Goal: Transaction & Acquisition: Purchase product/service

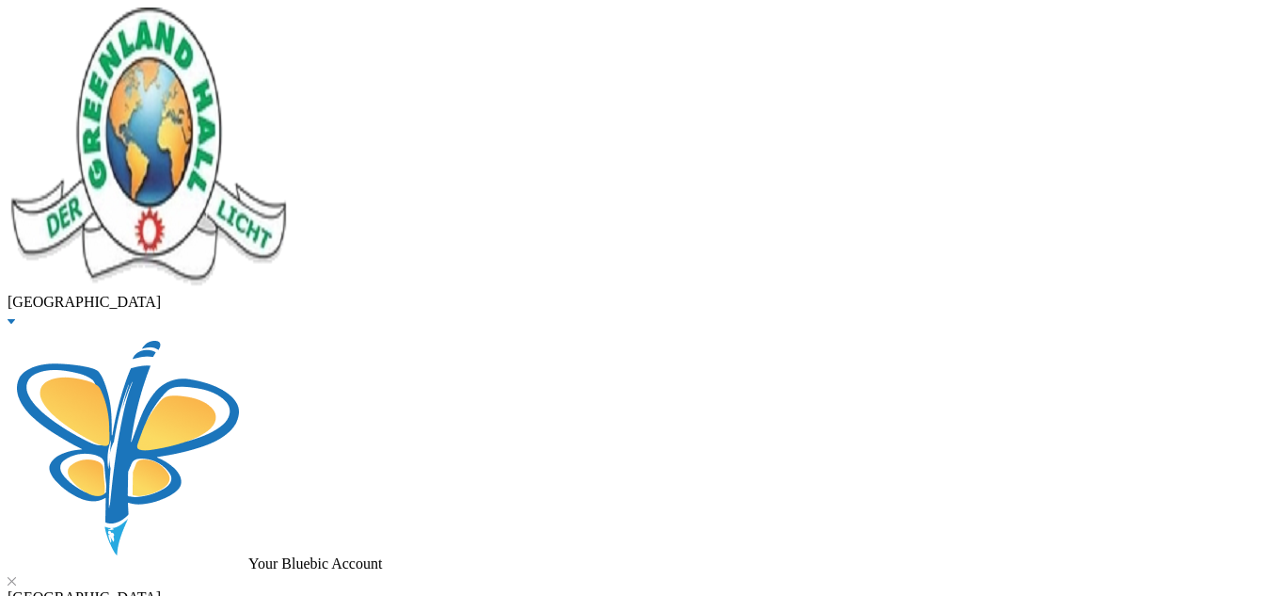
type input "[PERSON_NAME]"
checkbox input "true"
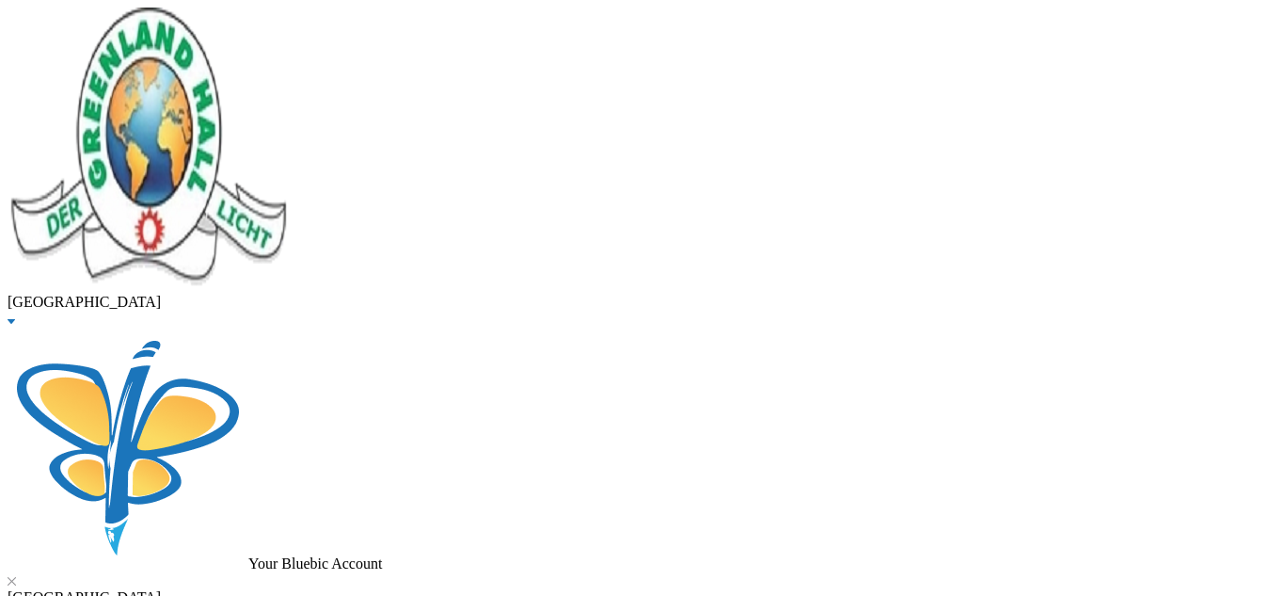
checkbox input "true"
checkbox input "false"
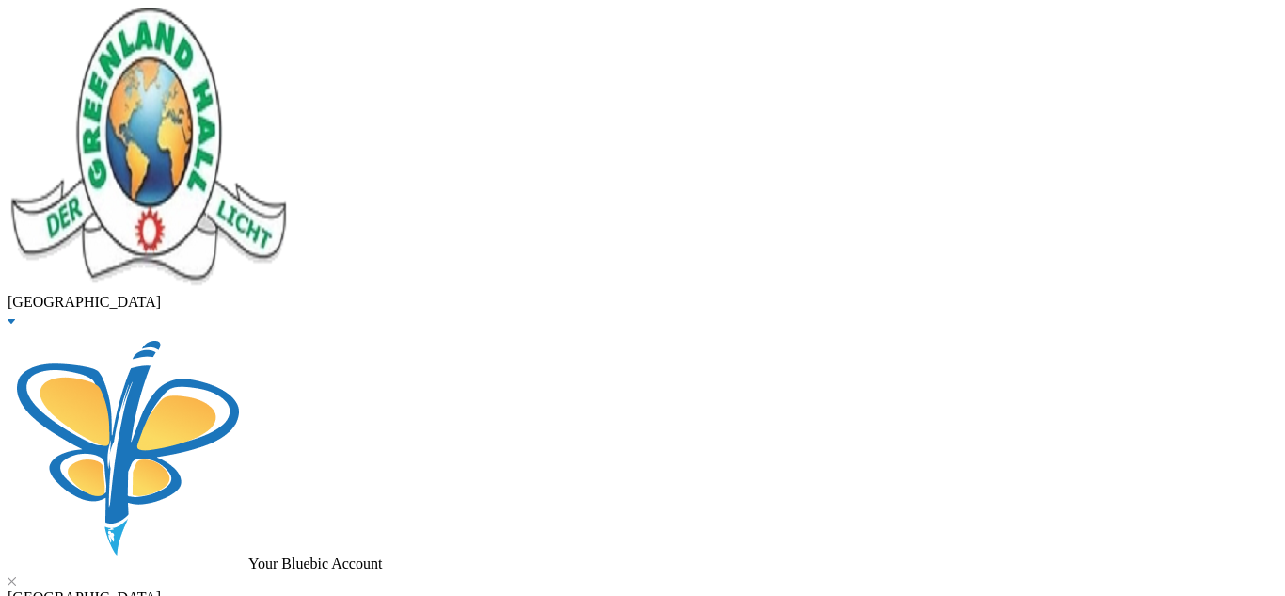
checkbox input "false"
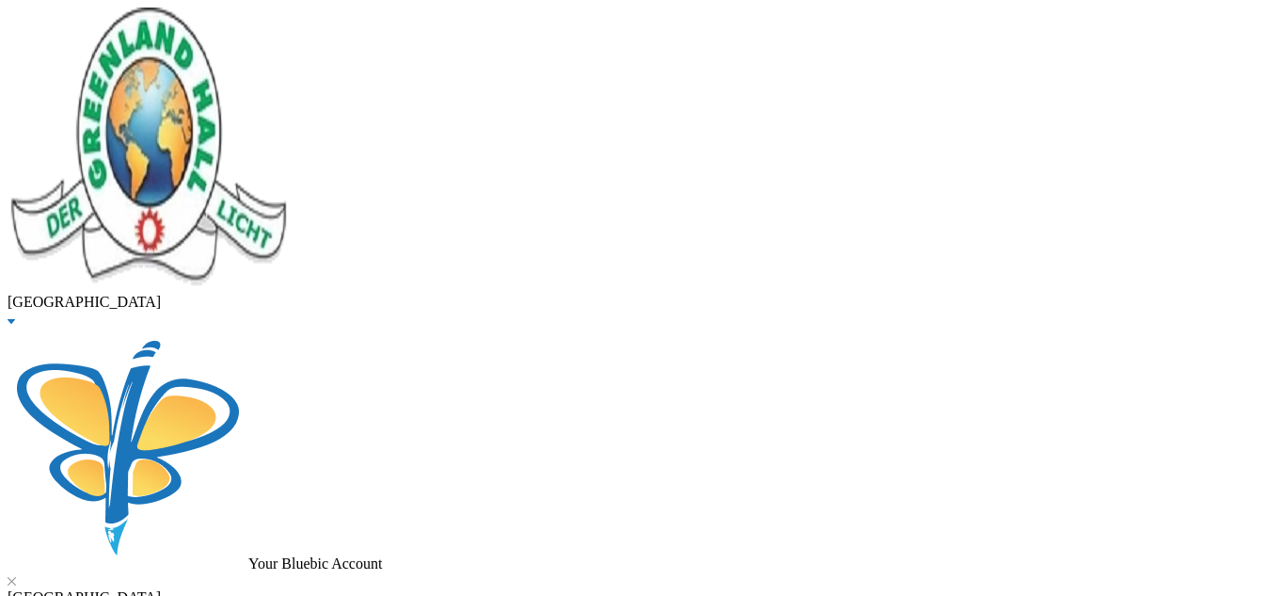
checkbox input "false"
checkbox input "true"
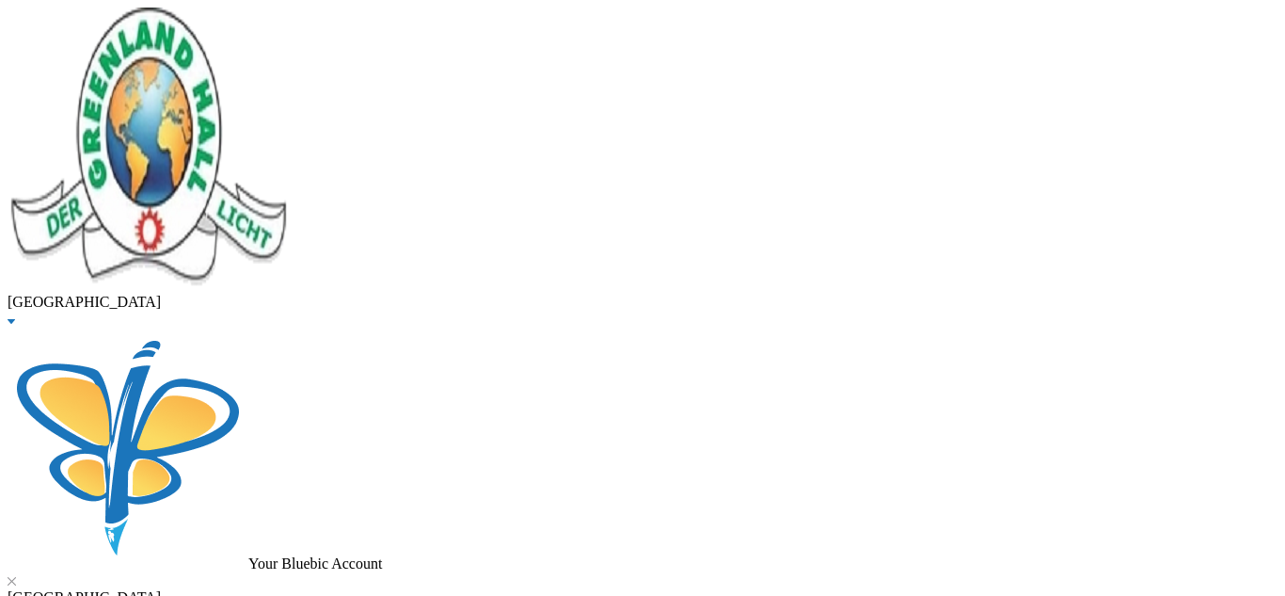
click at [223, 20] on button "Assign to ( 1 ) selected students" at bounding box center [130, 10] width 186 height 20
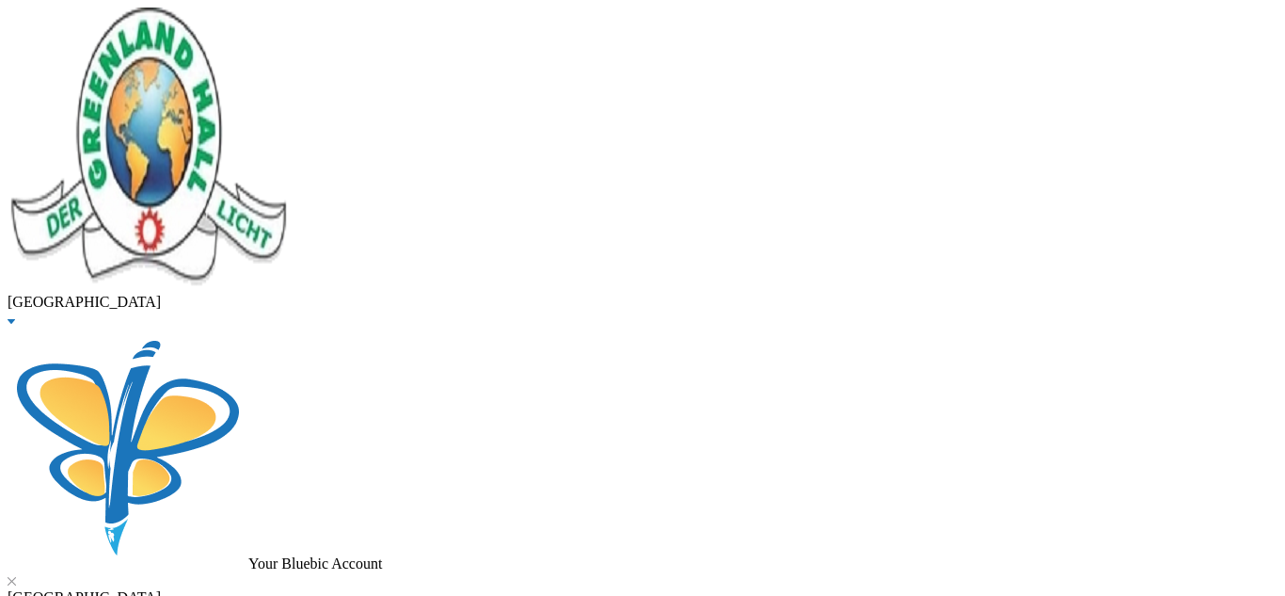
scroll to position [375, 0]
click at [223, 20] on button "Assign to ( 1 ) selected students" at bounding box center [130, 10] width 186 height 20
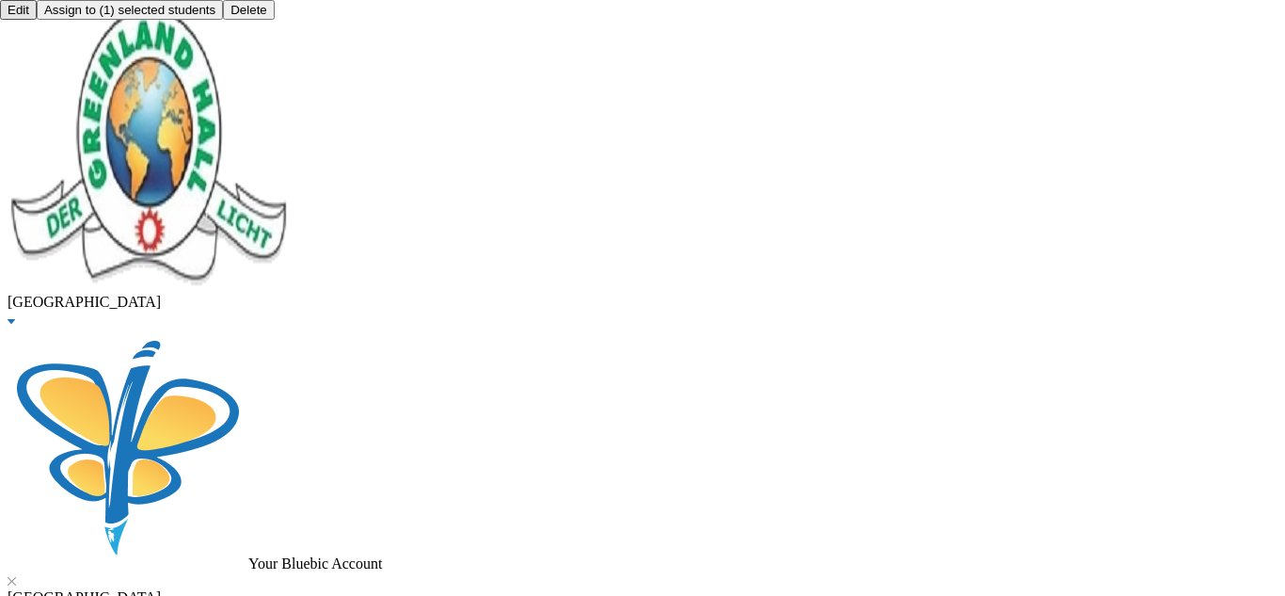
click at [223, 20] on button "Assign to ( 1 ) selected students" at bounding box center [130, 10] width 186 height 20
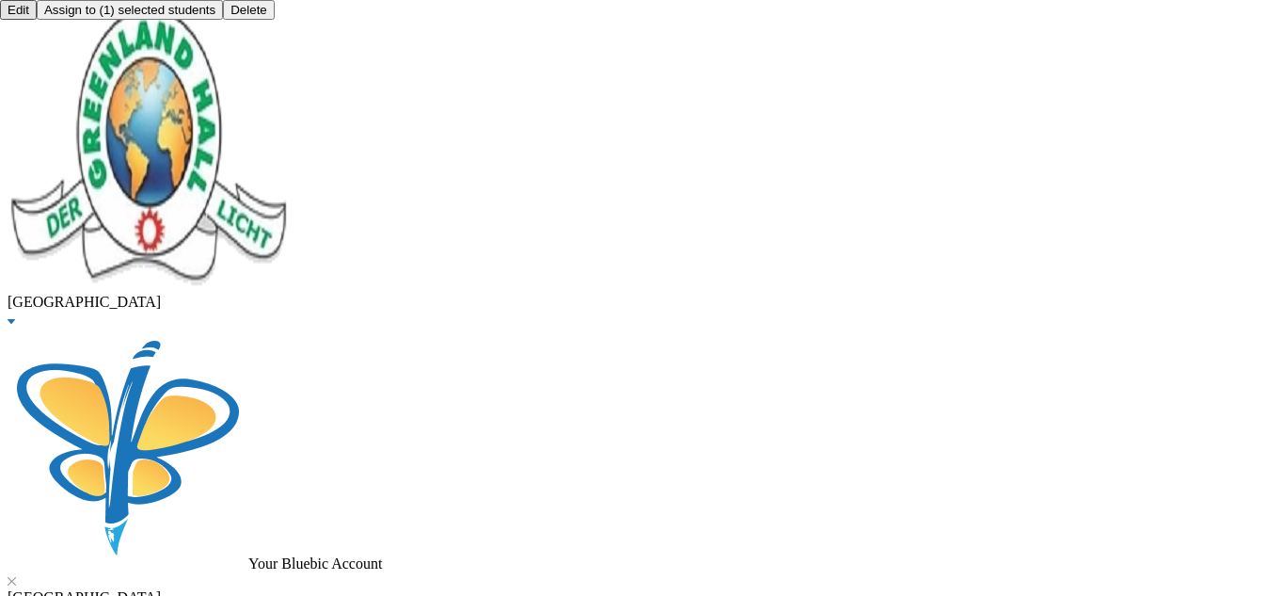
click at [223, 20] on button "Assign to ( 1 ) selected students" at bounding box center [130, 10] width 186 height 20
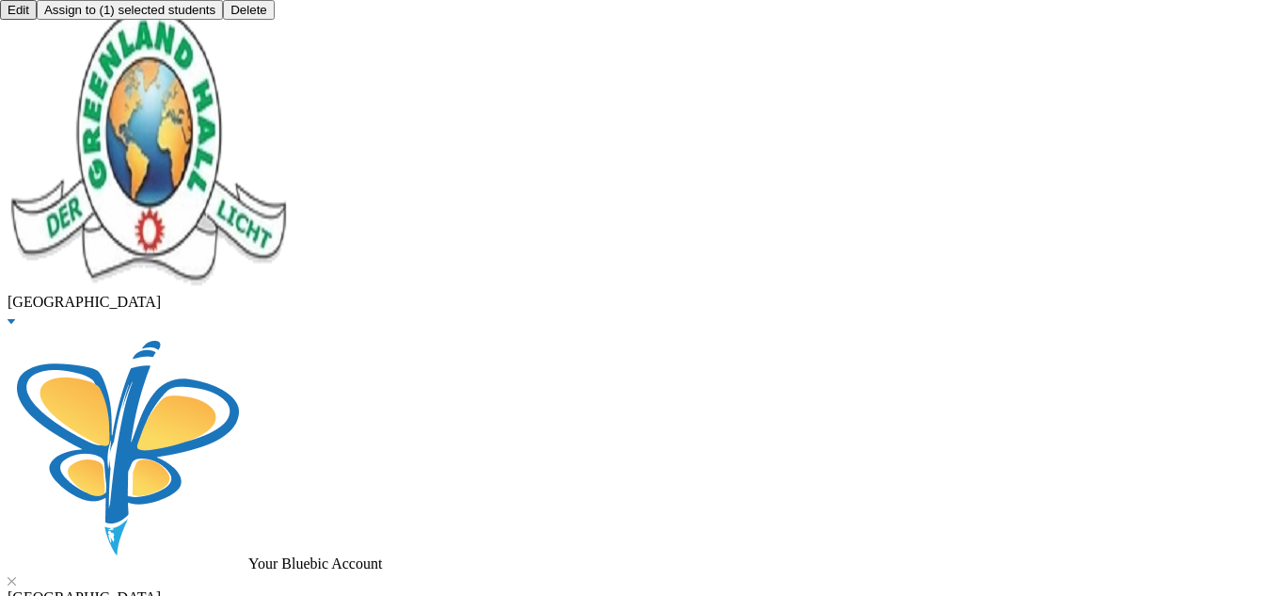
click at [223, 20] on button "Assign to ( 1 ) selected students" at bounding box center [130, 10] width 186 height 20
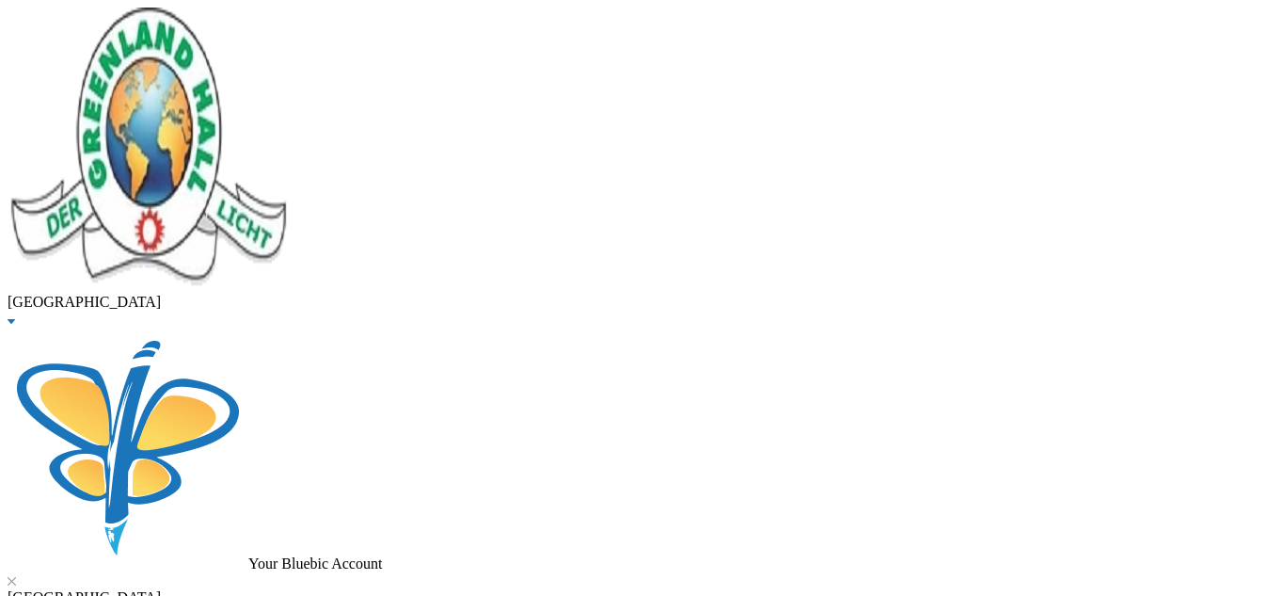
scroll to position [0, 0]
click at [223, 20] on button "Assign to ( 1 ) selected students" at bounding box center [130, 10] width 186 height 20
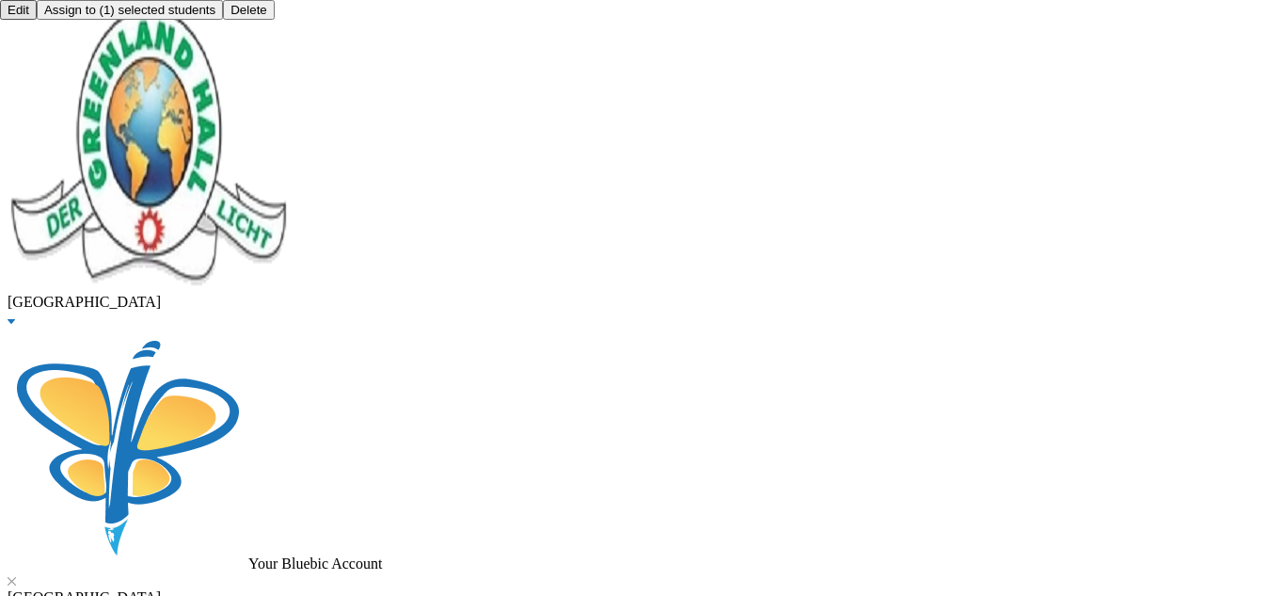
click at [223, 20] on button "Assign to ( 1 ) selected students" at bounding box center [130, 10] width 186 height 20
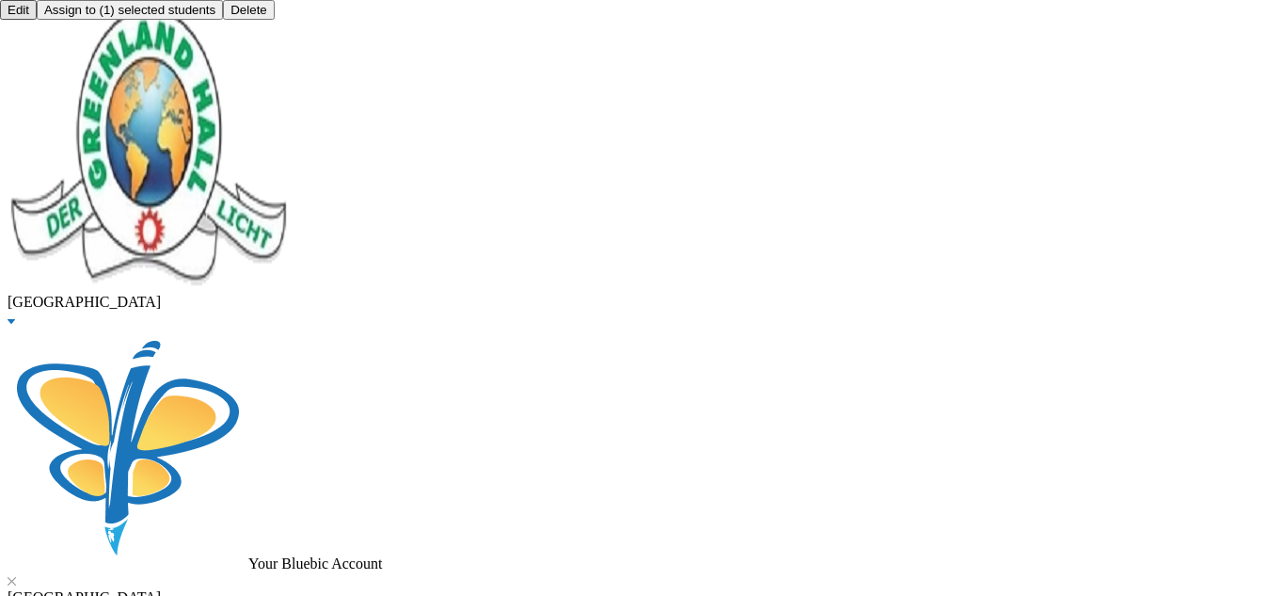
click at [223, 20] on button "Assign to ( 1 ) selected students" at bounding box center [130, 10] width 186 height 20
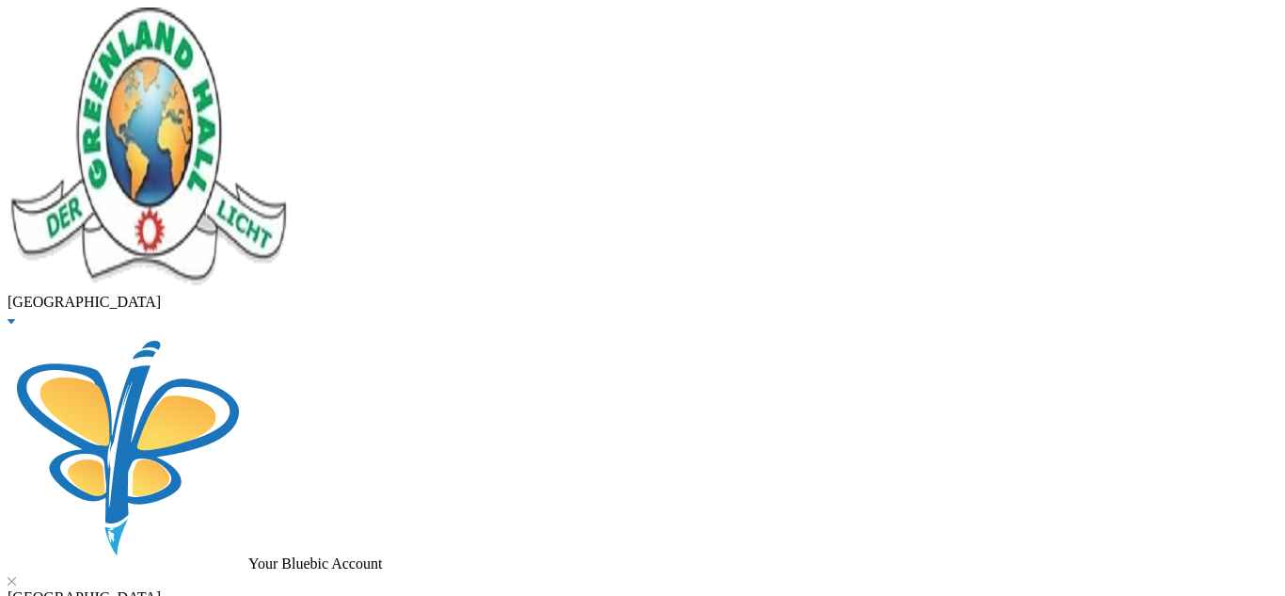
click at [223, 20] on button "Assign to ( 1 ) selected students" at bounding box center [130, 10] width 186 height 20
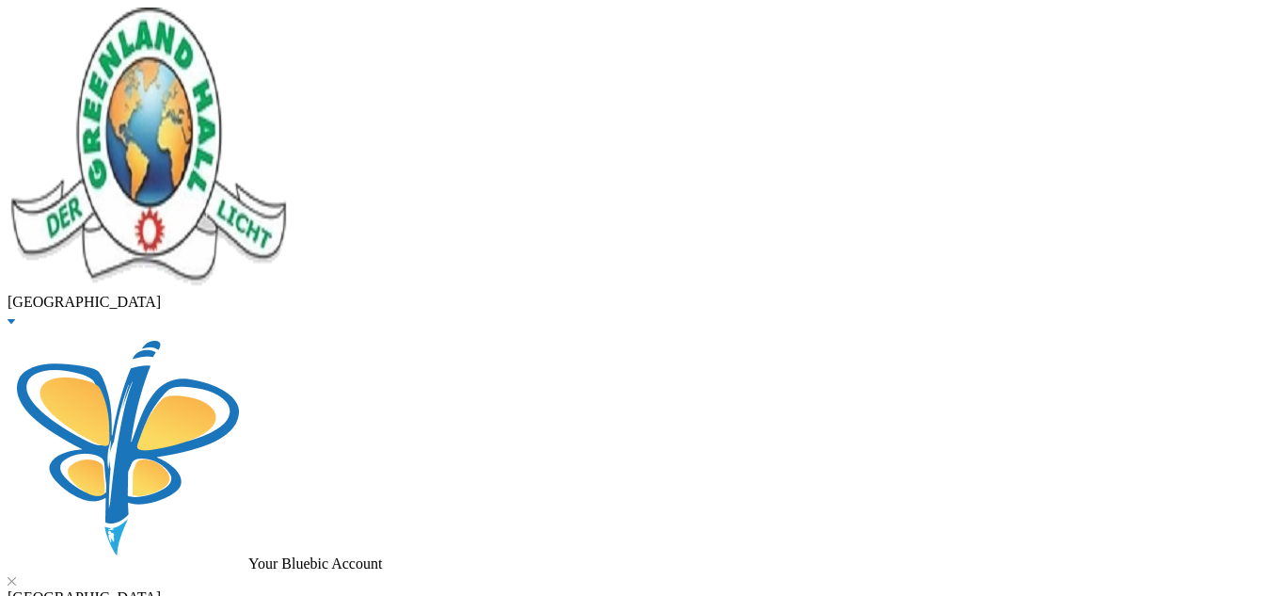
scroll to position [396, 0]
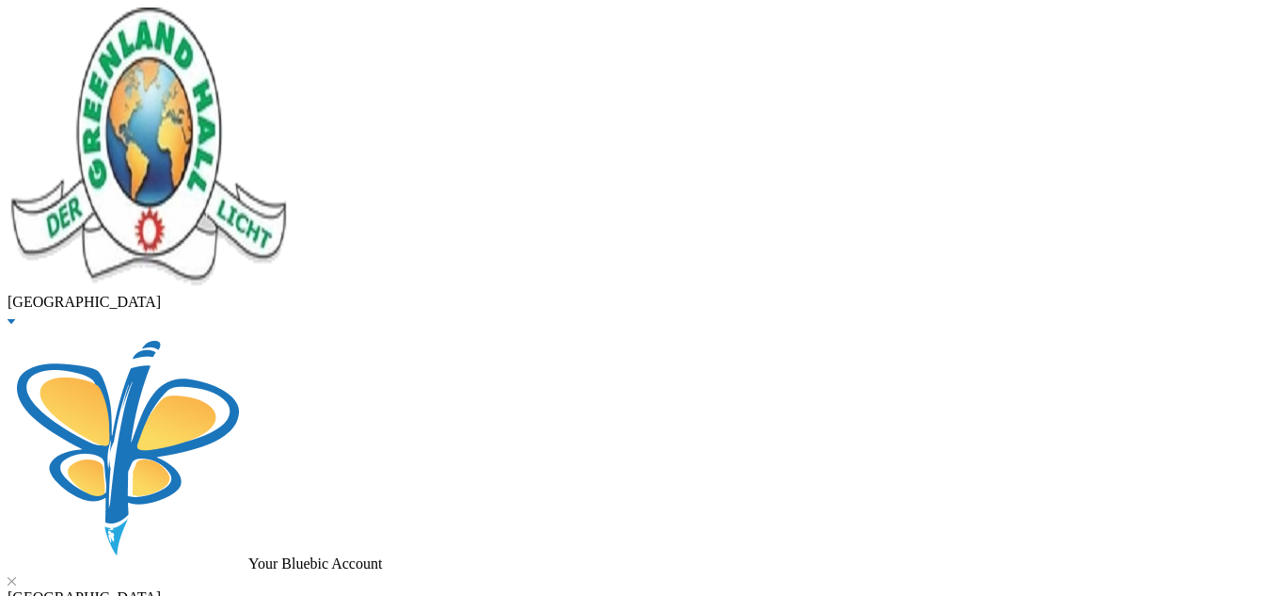
scroll to position [449, 0]
click at [223, 20] on button "Assign to ( 1 ) selected students" at bounding box center [130, 10] width 186 height 20
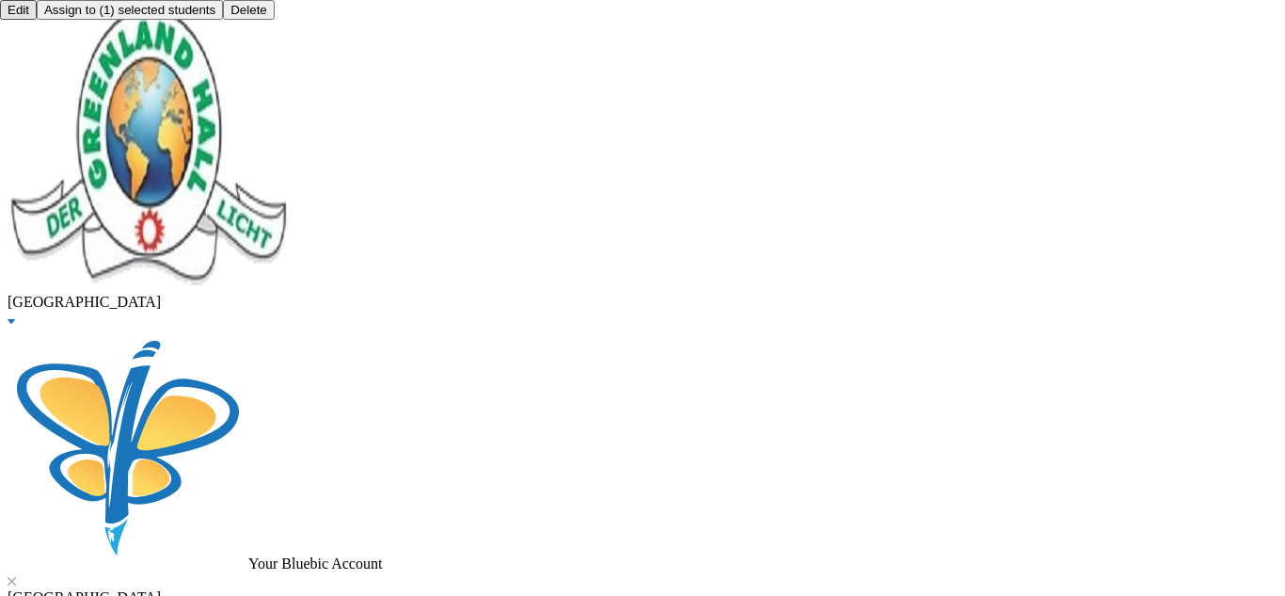
scroll to position [294, 0]
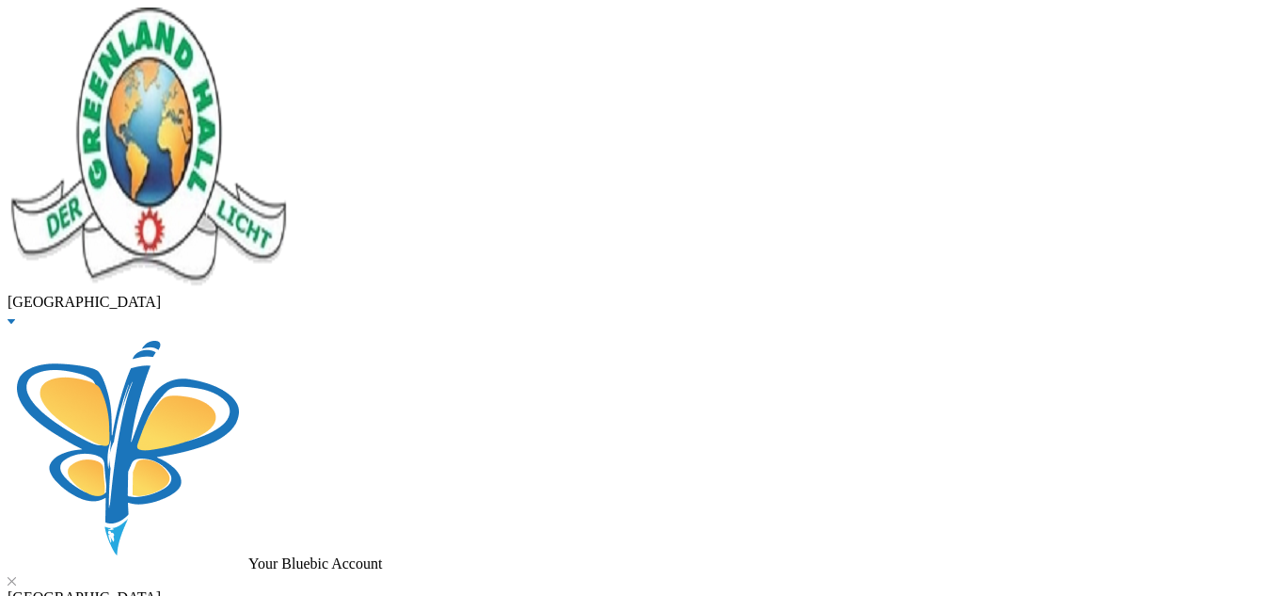
checkbox input "true"
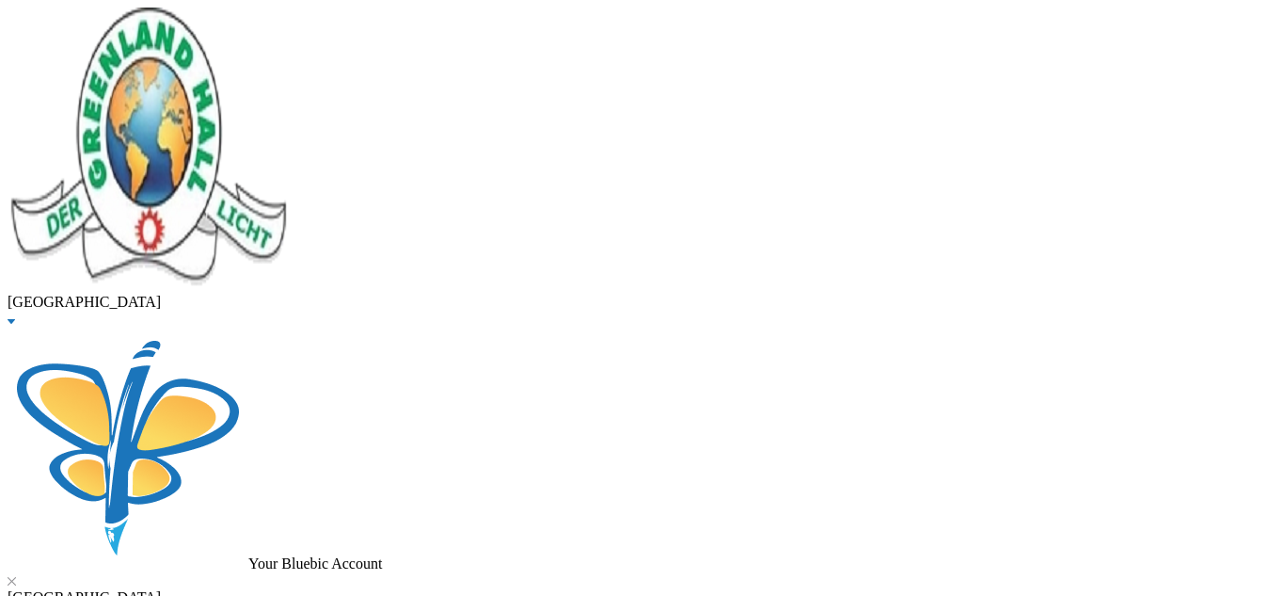
type input "10000"
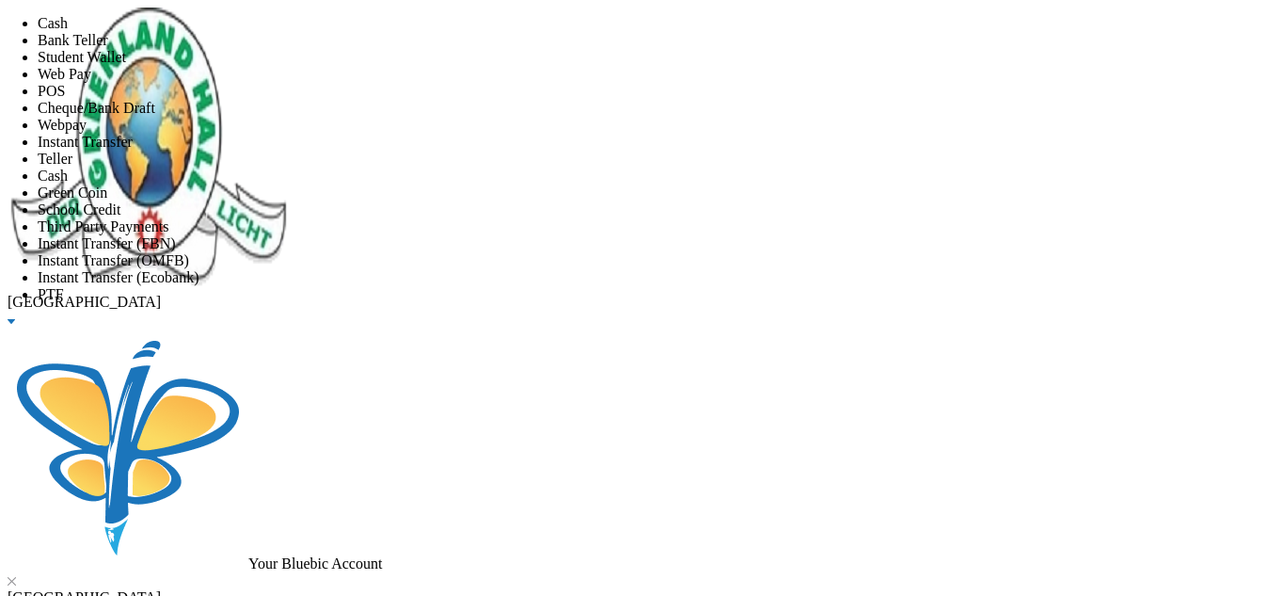
scroll to position [221, 0]
click at [578, 235] on li "Instant Transfer (FBN)" at bounding box center [662, 243] width 1248 height 17
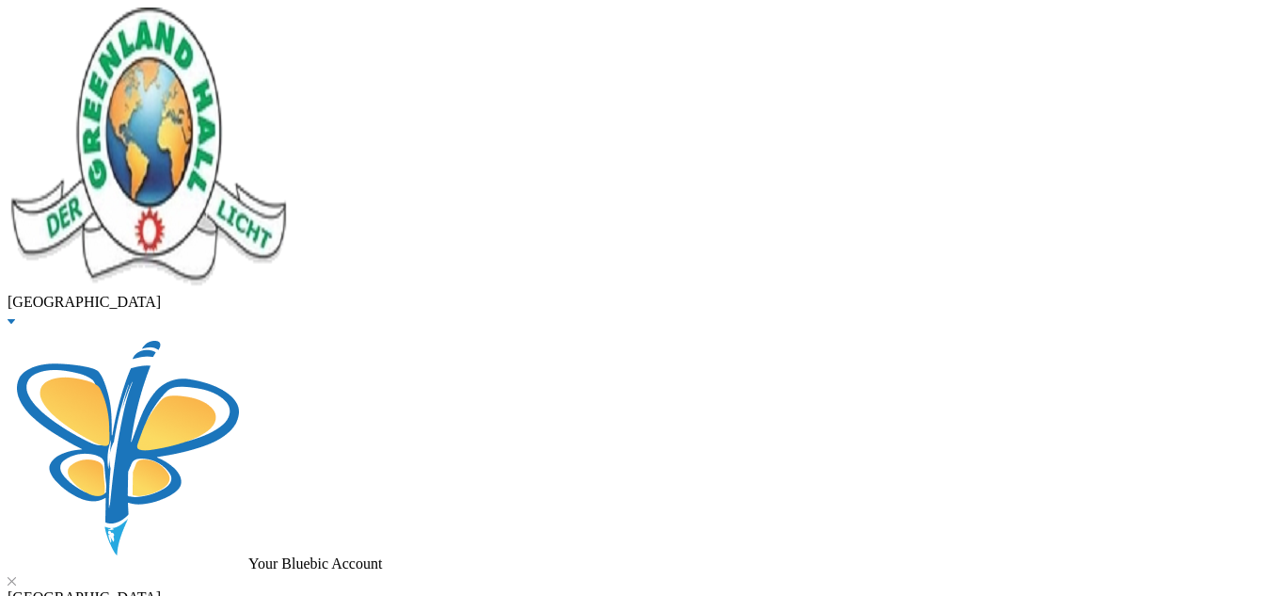
scroll to position [120, 0]
type input "[DATE]"
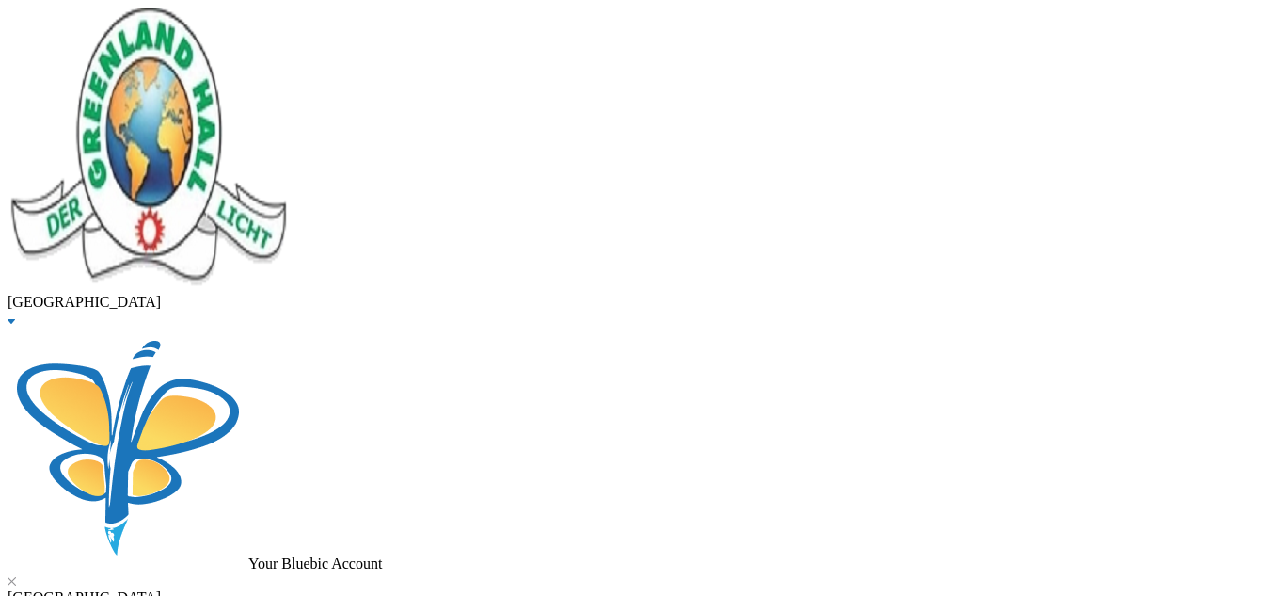
checkbox input "true"
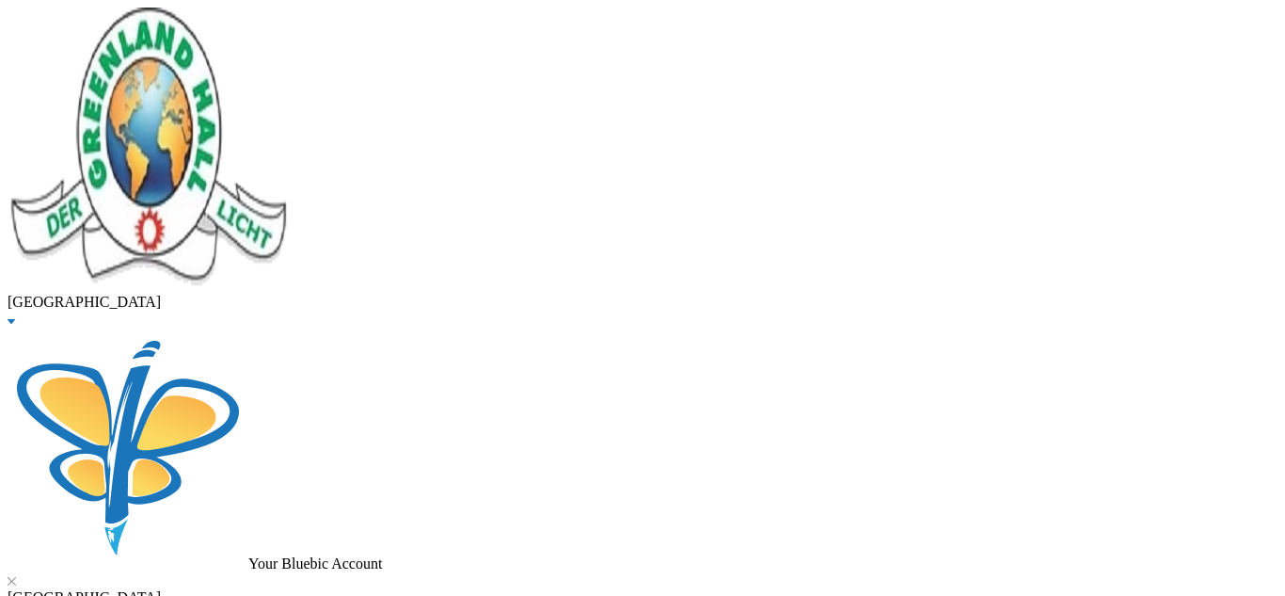
checkbox input "true"
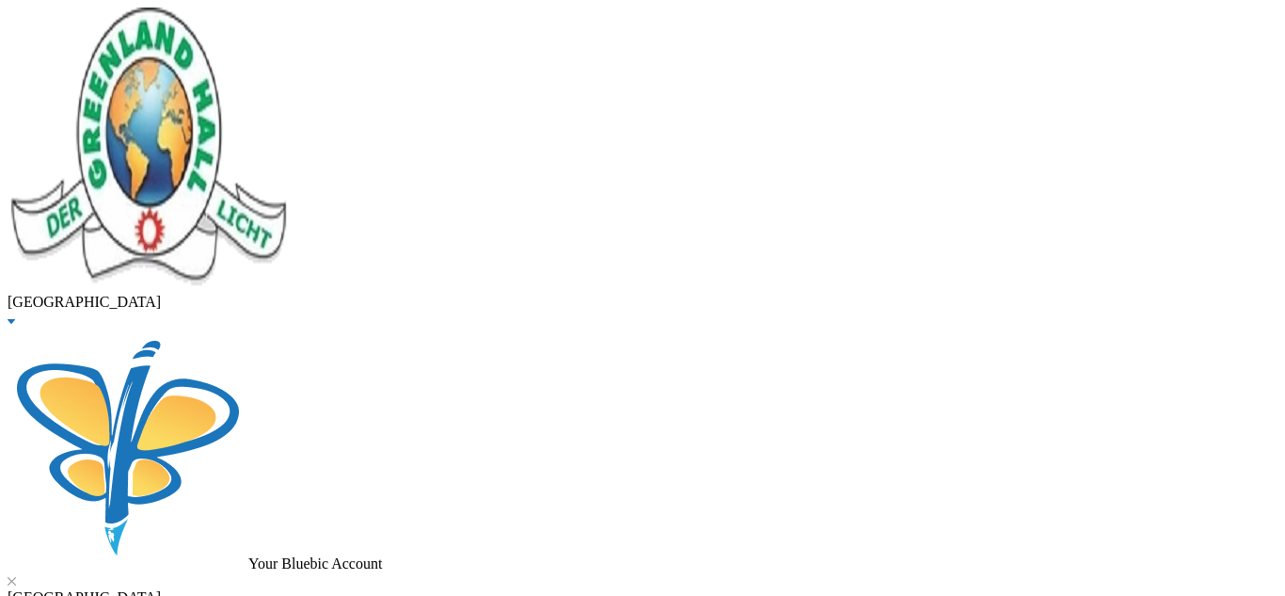
checkbox input "true"
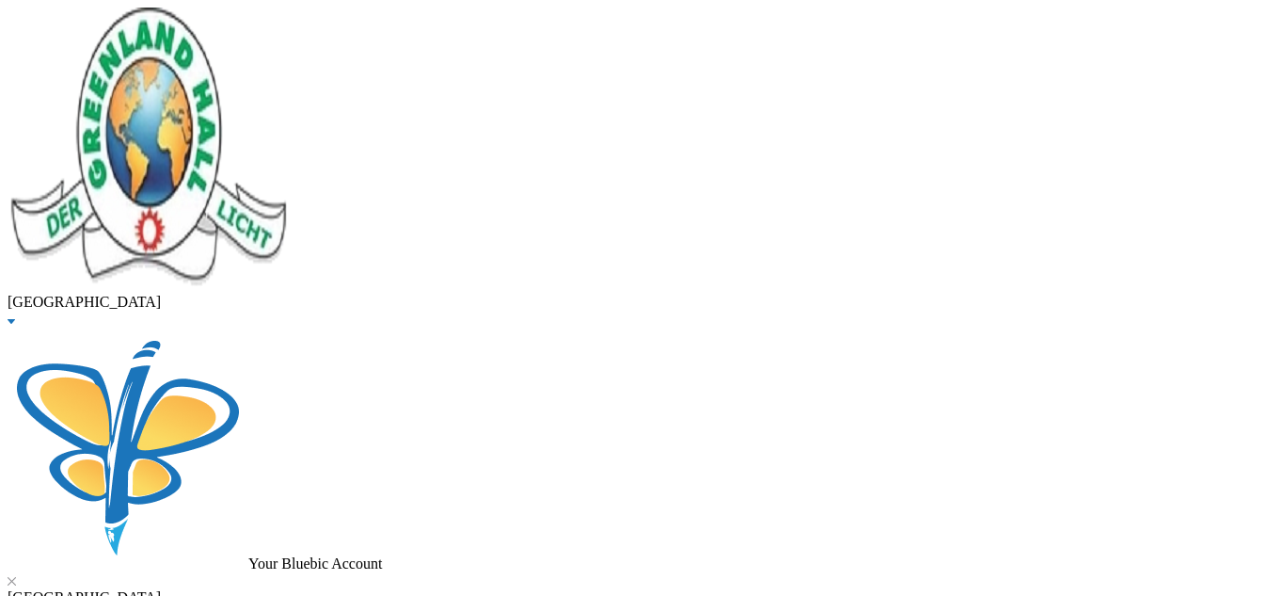
scroll to position [283, 0]
checkbox input "false"
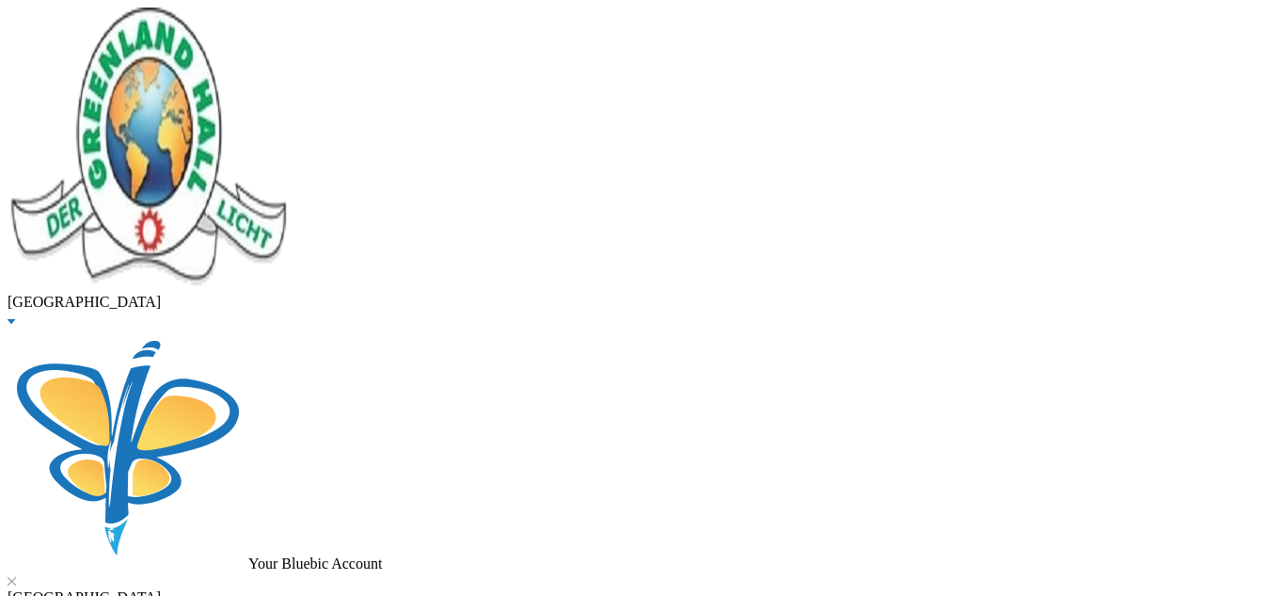
type input "176000"
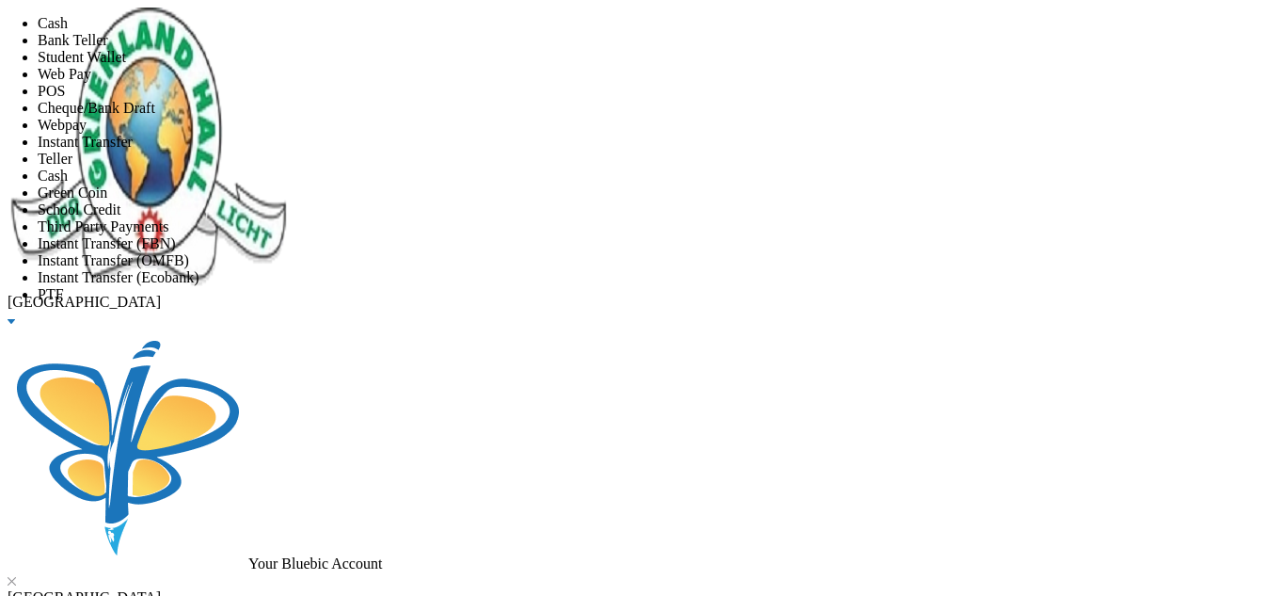
click at [658, 235] on li "Instant Transfer (FBN)" at bounding box center [662, 243] width 1248 height 17
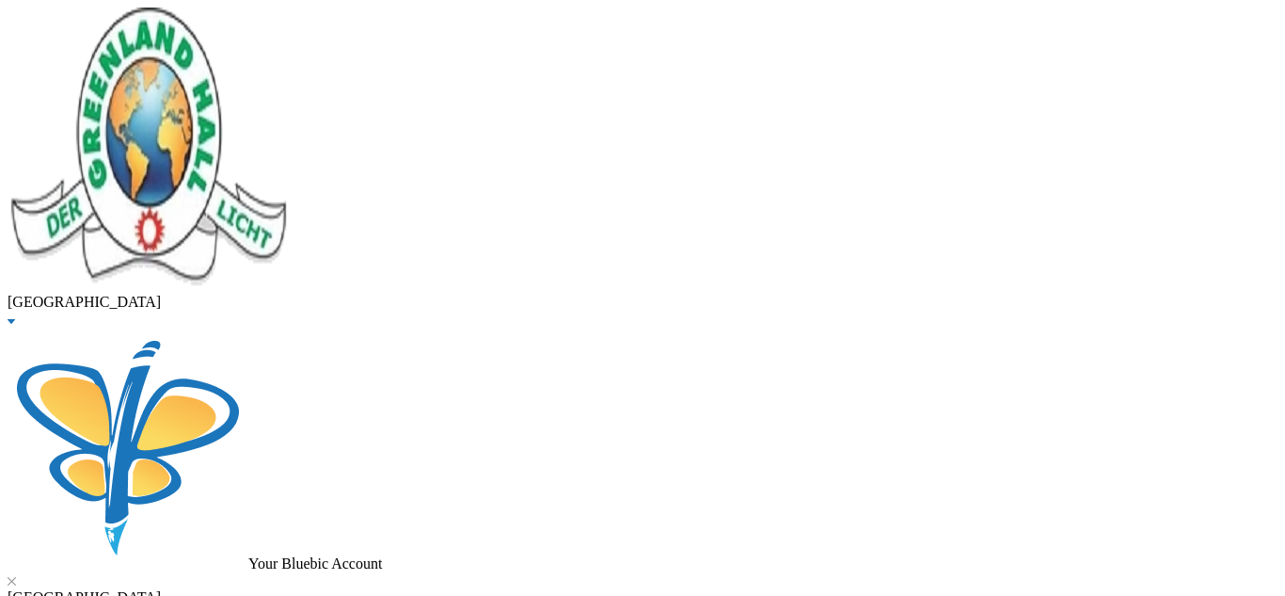
checkbox input "false"
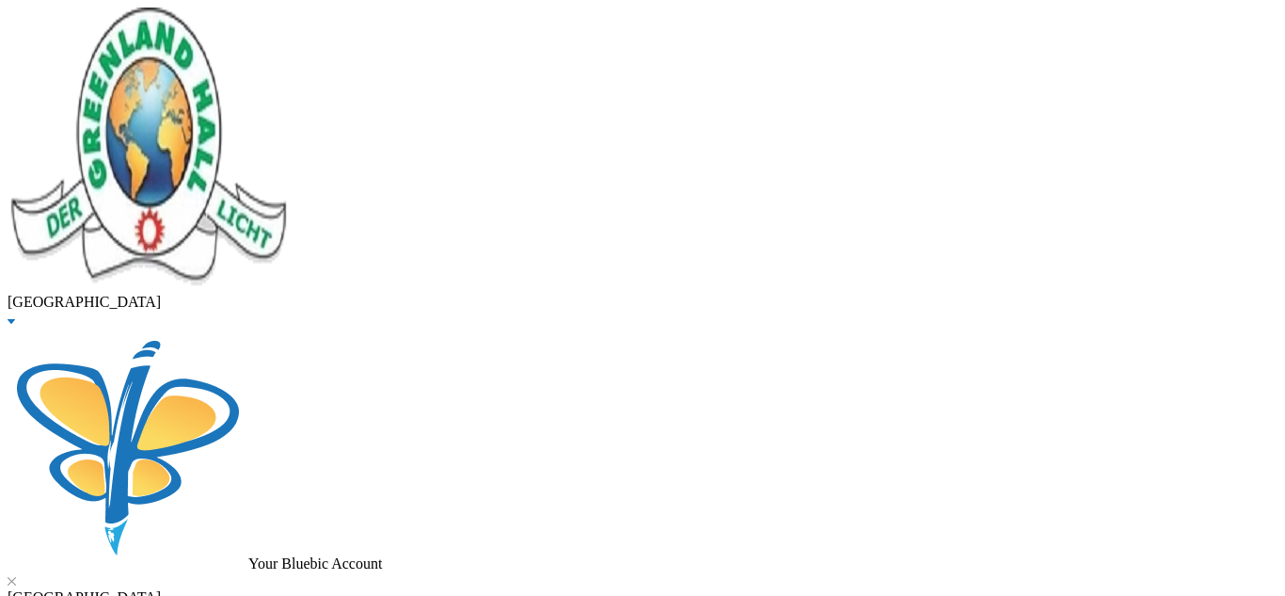
checkbox input "false"
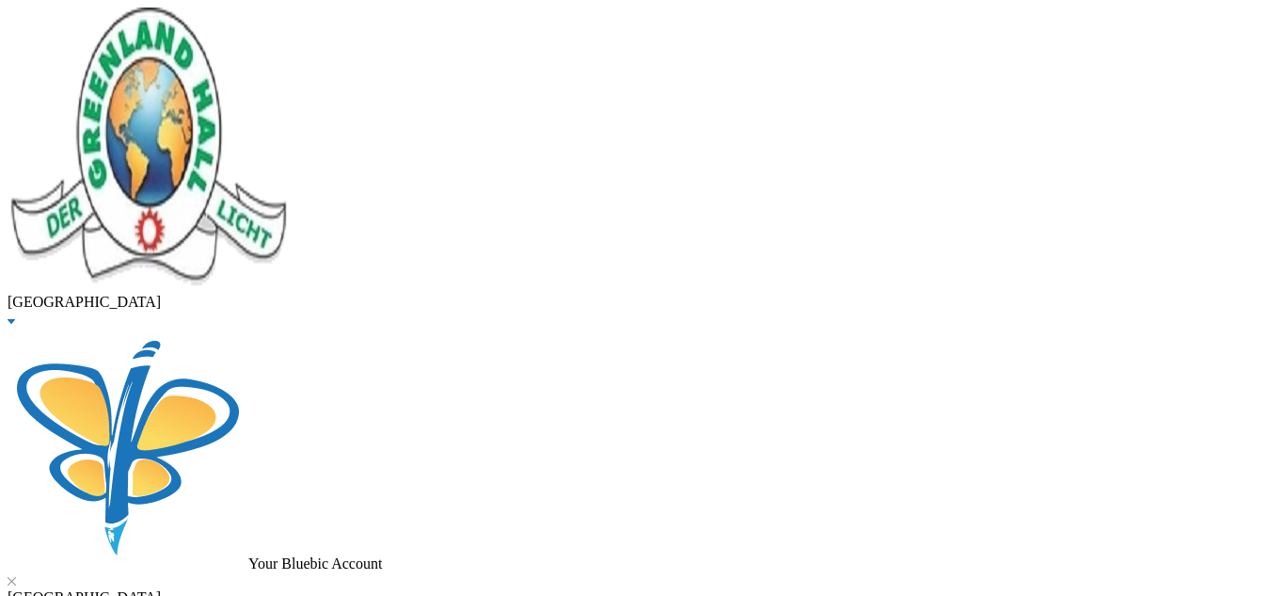
checkbox input "false"
checkbox input "true"
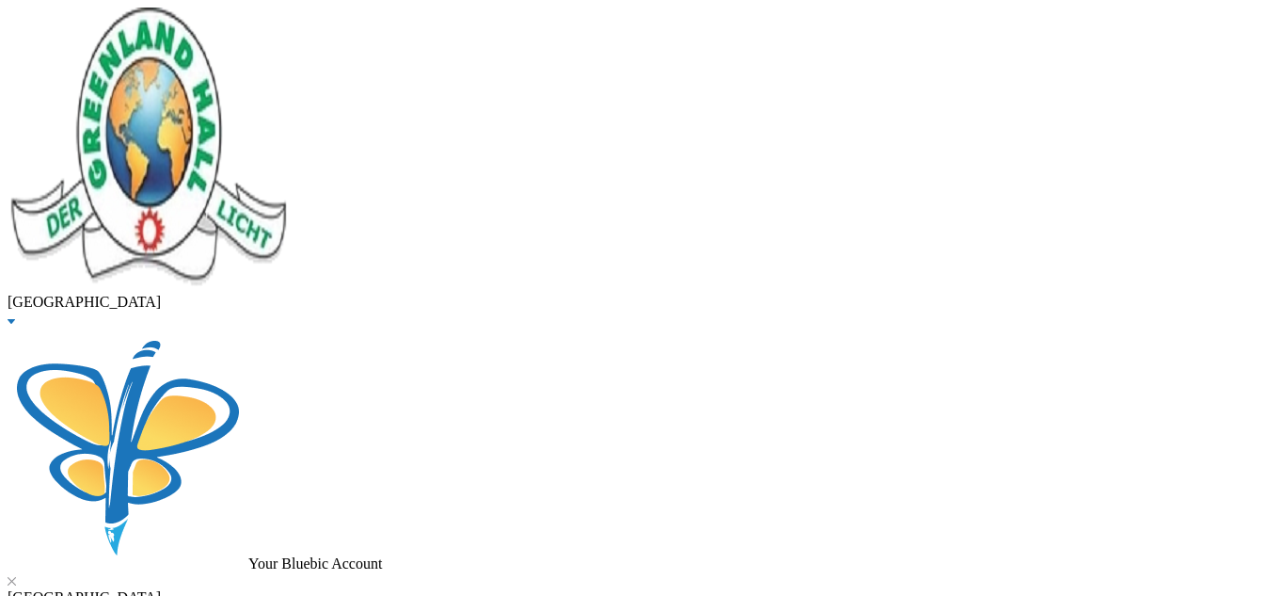
checkbox input "true"
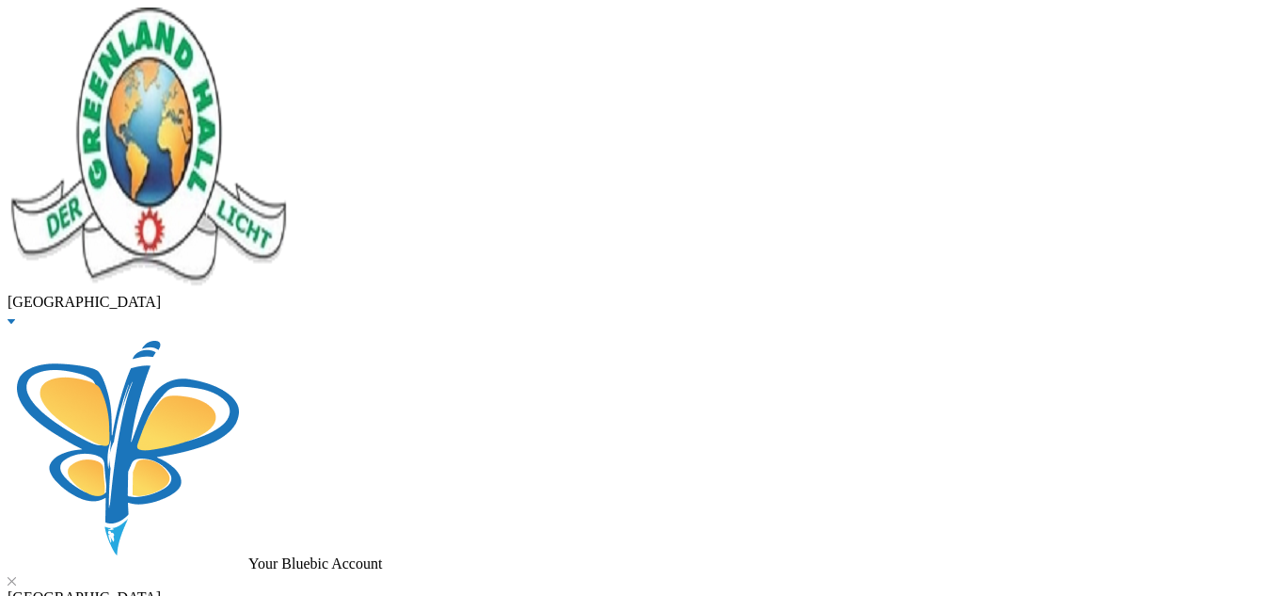
checkbox input "true"
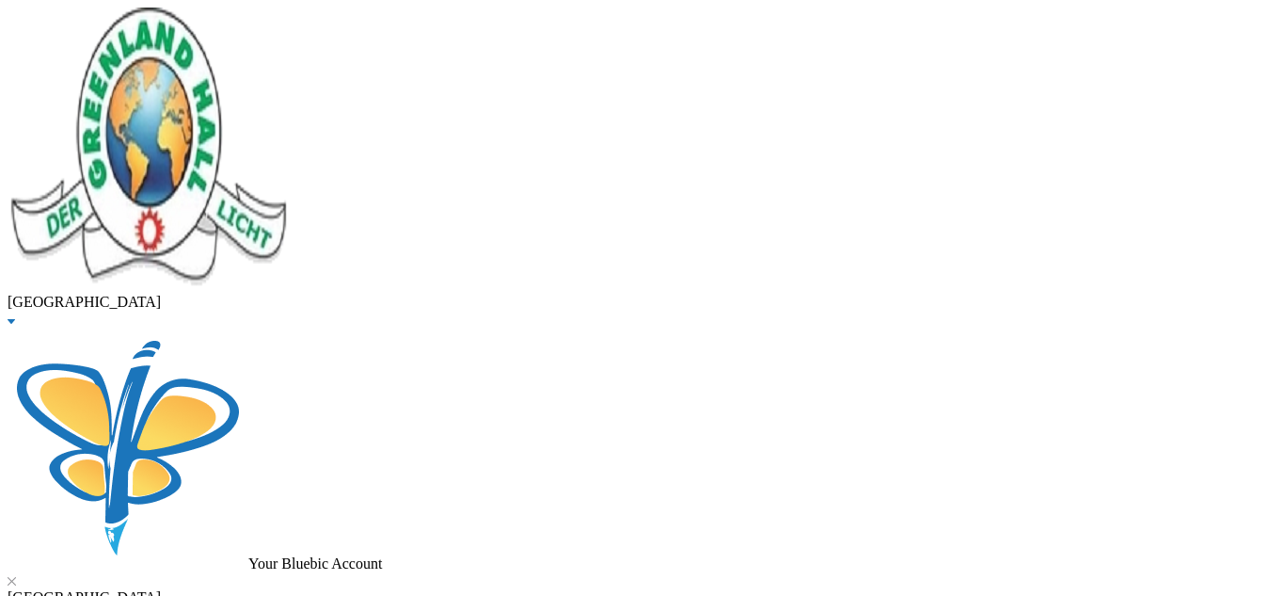
checkbox input "false"
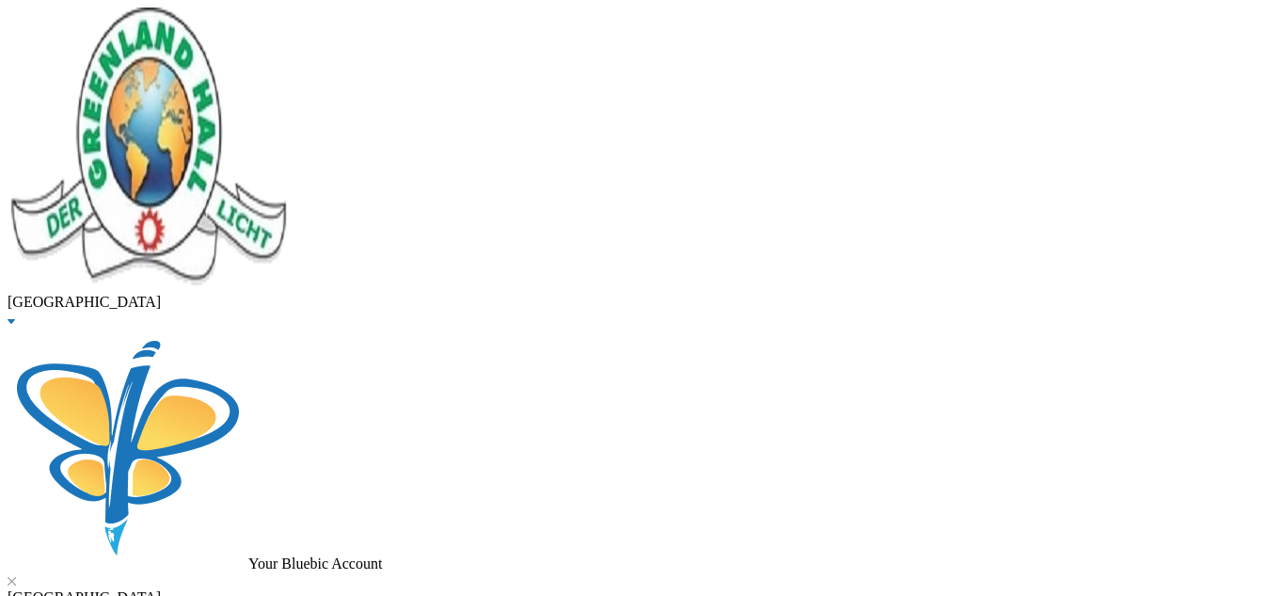
type input "176000"
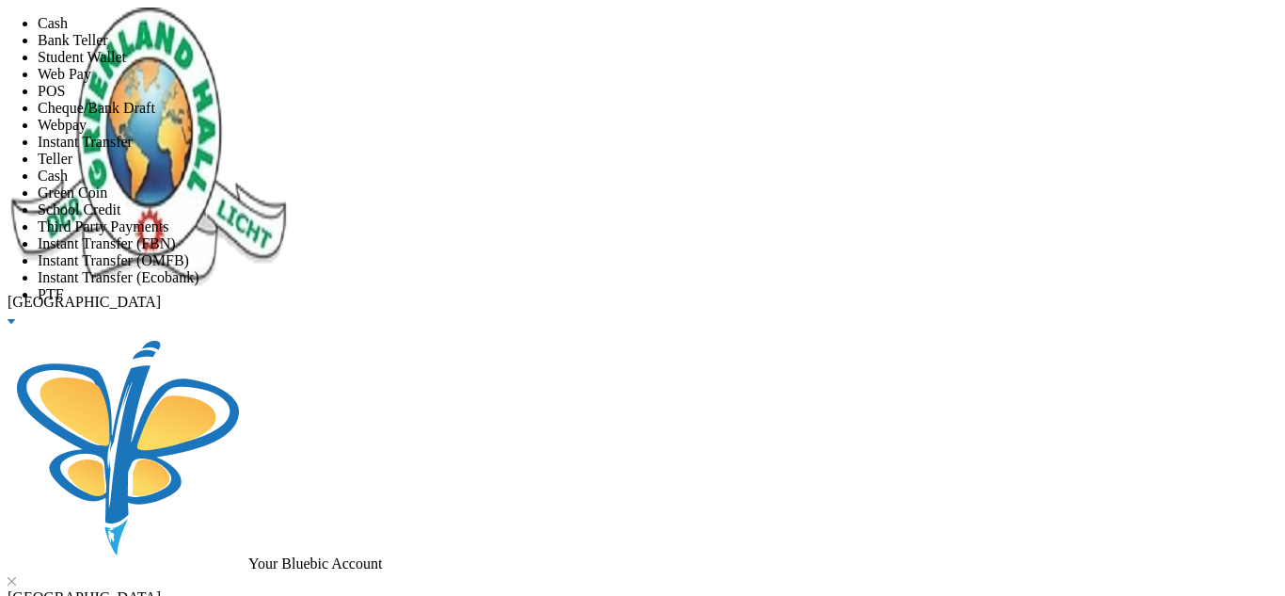
scroll to position [221, 0]
click at [617, 235] on li "Instant Transfer (FBN)" at bounding box center [662, 243] width 1248 height 17
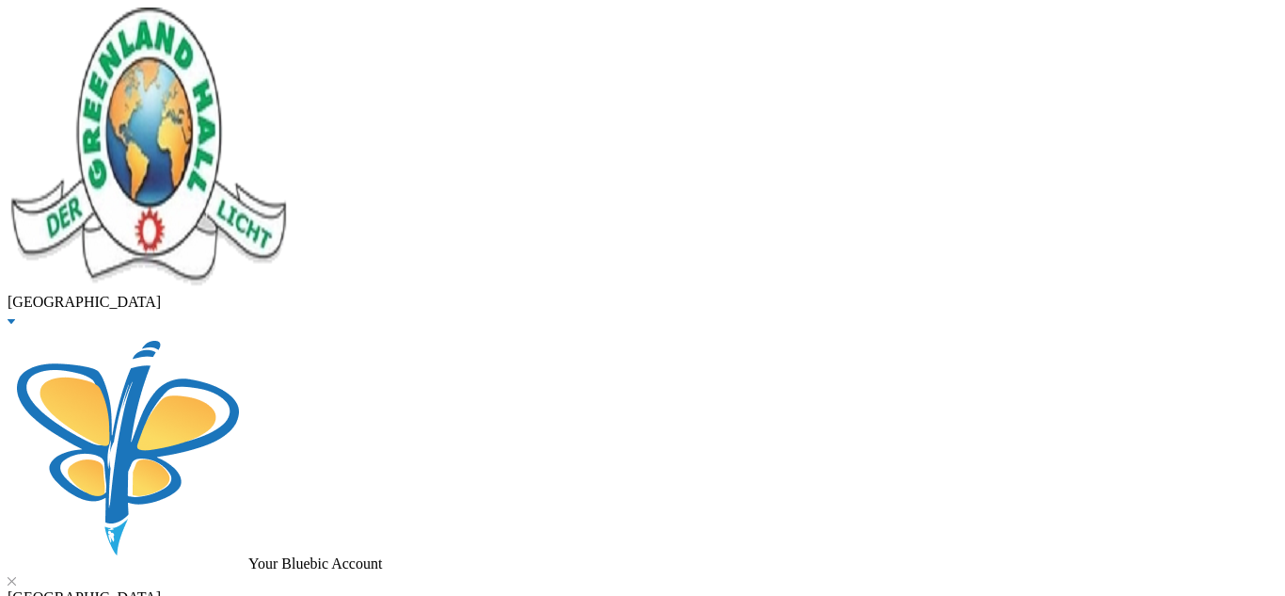
scroll to position [425, 0]
drag, startPoint x: 1270, startPoint y: 444, endPoint x: 1284, endPoint y: 605, distance: 161.5
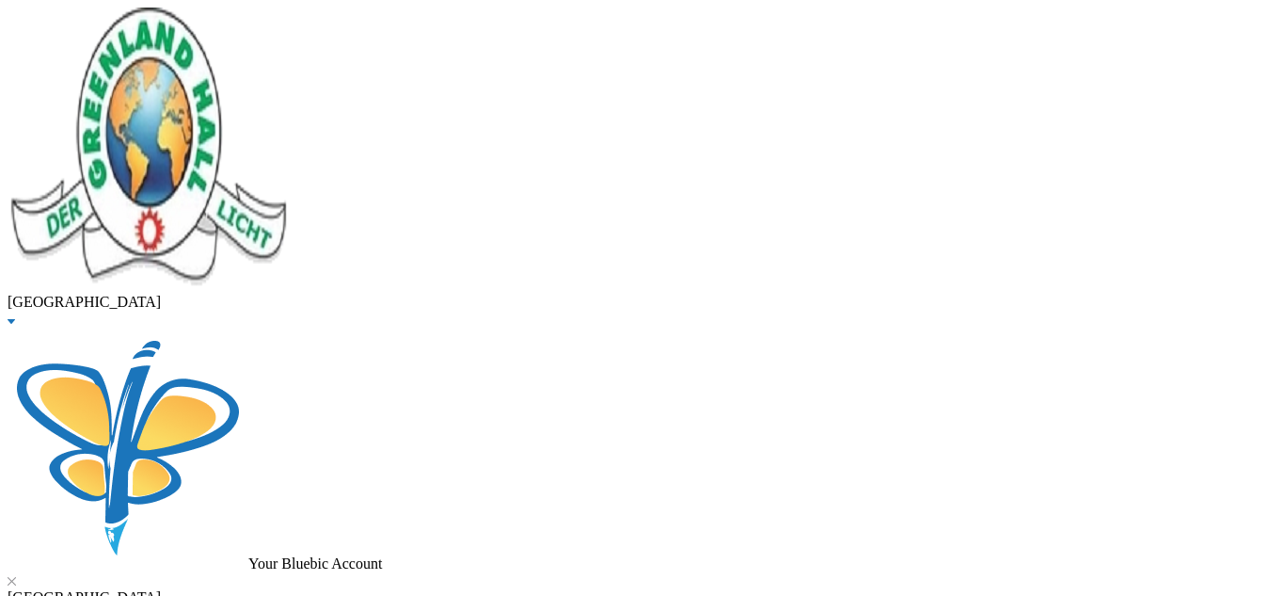
scroll to position [490, 0]
type input "[DATE]"
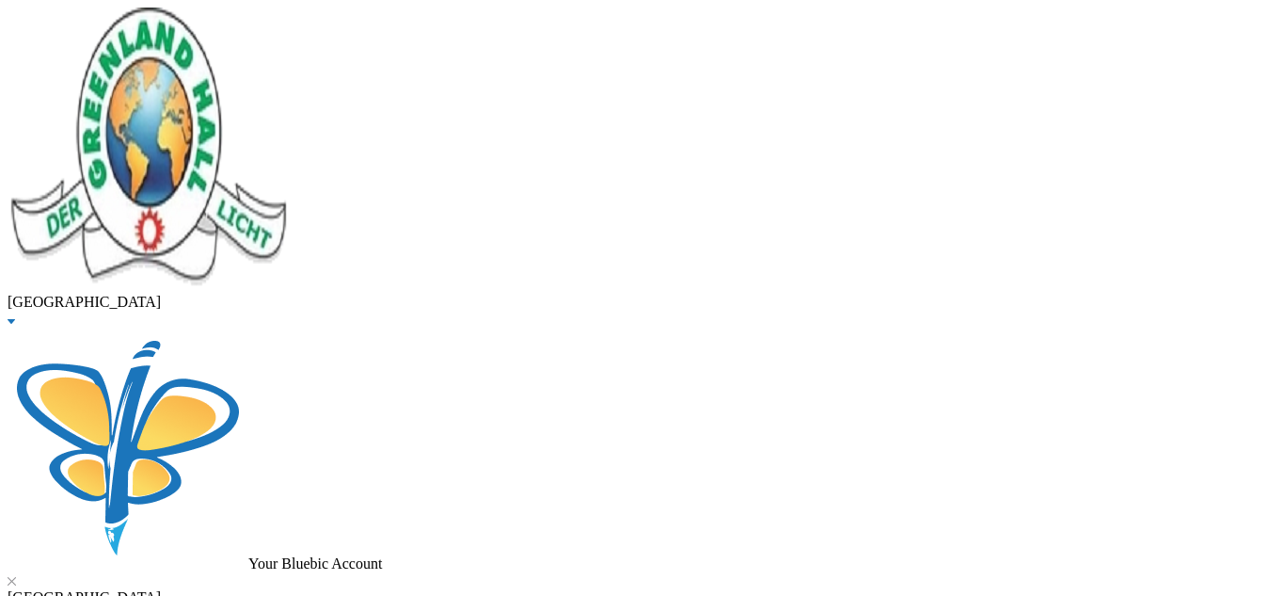
scroll to position [56, 0]
